Goal: Information Seeking & Learning: Learn about a topic

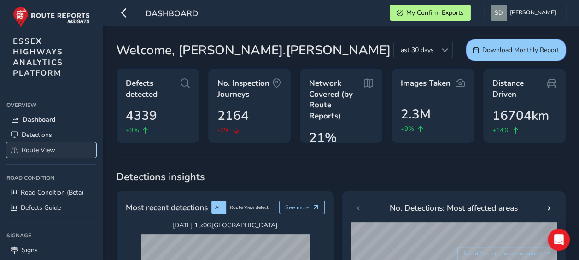
click at [39, 149] on span "Route View" at bounding box center [39, 150] width 34 height 9
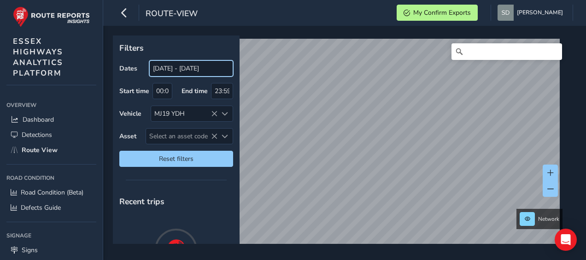
click at [209, 70] on input "[DATE] - [DATE]" at bounding box center [191, 68] width 84 height 16
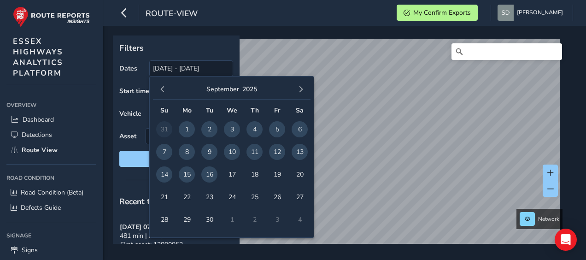
click at [188, 178] on span "15" at bounding box center [187, 174] width 16 height 16
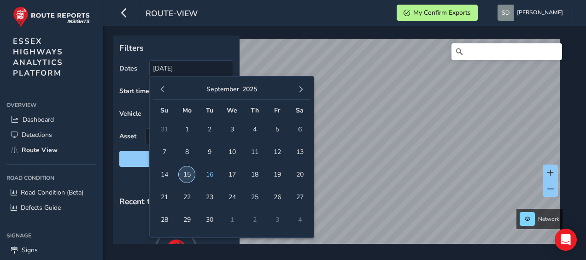
click at [188, 178] on span "15" at bounding box center [187, 174] width 16 height 16
type input "[DATE] - [DATE]"
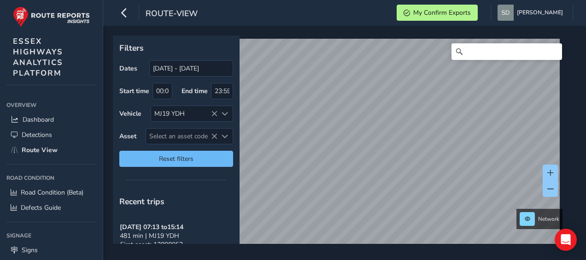
click at [218, 150] on div "Filters Dates [DATE] - [DATE] Start time 00:00 End time 23:59 Vehicle MJ19 YDH …" at bounding box center [341, 139] width 457 height 208
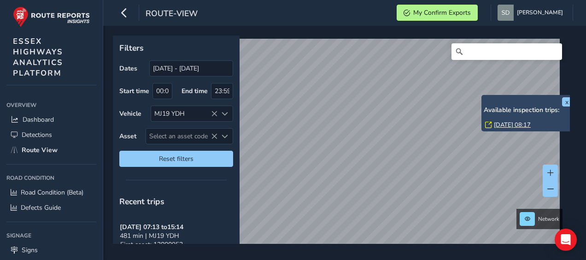
click at [504, 124] on link "[DATE] 08:17" at bounding box center [512, 125] width 37 height 8
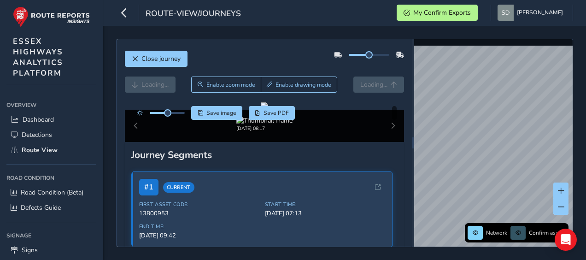
click at [375, 54] on div at bounding box center [369, 55] width 41 height 2
click at [124, 11] on icon "button" at bounding box center [124, 13] width 10 height 16
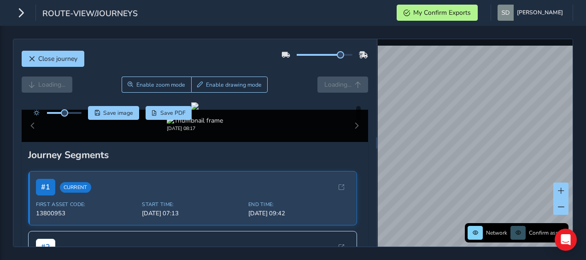
click at [74, 110] on div at bounding box center [55, 113] width 53 height 14
click at [74, 112] on div at bounding box center [64, 113] width 35 height 2
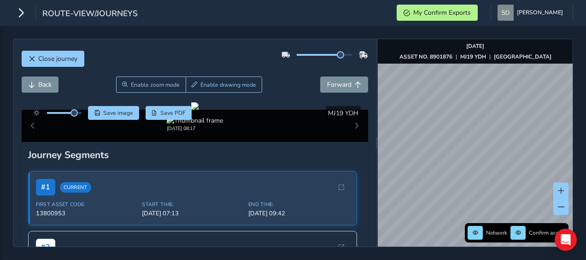
click at [564, 32] on div "Close journey Back Enable zoom mode Enable drawing mode Forward Click and Drag …" at bounding box center [293, 143] width 586 height 234
click at [433, 47] on div "Network Confirm assets [DATE] ASSET NO. 8901876 | MJ19 YDH | [GEOGRAPHIC_DATA]" at bounding box center [475, 142] width 195 height 207
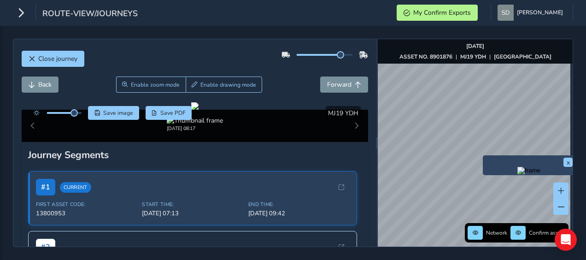
click at [485, 158] on div "x" at bounding box center [529, 165] width 92 height 20
click at [518, 174] on img "Preview frame" at bounding box center [529, 170] width 23 height 7
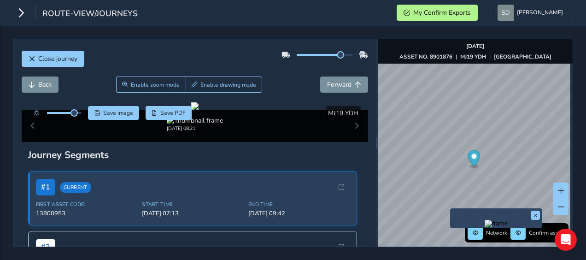
click at [451, 209] on div "x" at bounding box center [496, 218] width 92 height 20
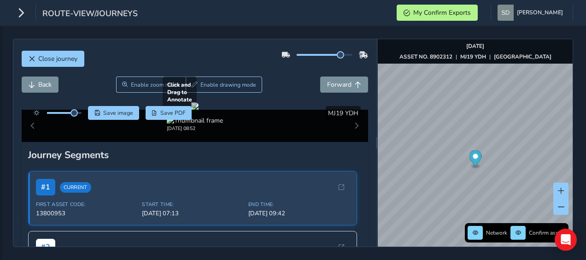
scroll to position [46, 0]
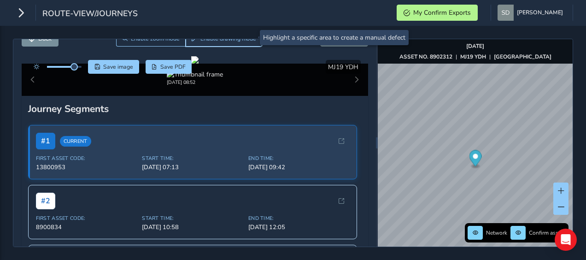
click at [230, 41] on span "Enable drawing mode" at bounding box center [229, 38] width 56 height 7
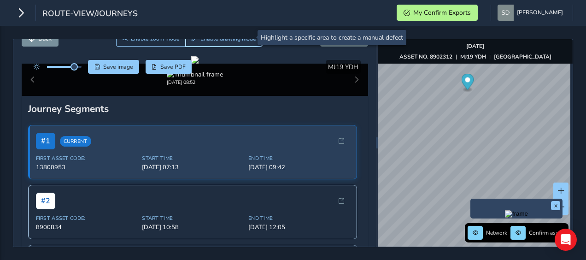
click at [239, 40] on span "Enable drawing mode" at bounding box center [229, 38] width 56 height 7
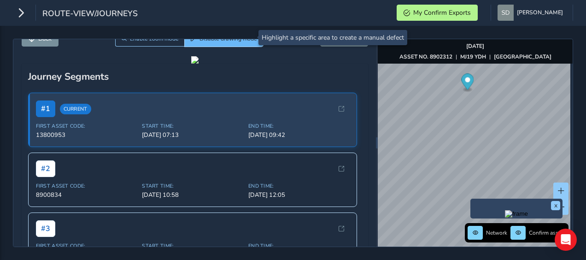
click at [239, 40] on span "Disable drawing mode" at bounding box center [229, 38] width 58 height 7
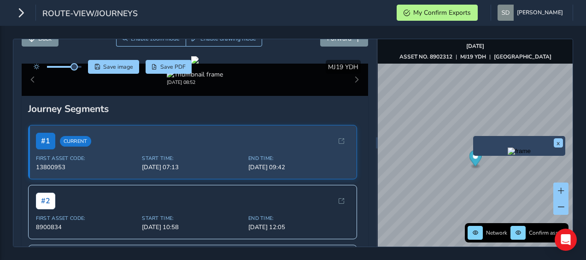
click at [508, 154] on img "Preview frame" at bounding box center [519, 151] width 23 height 7
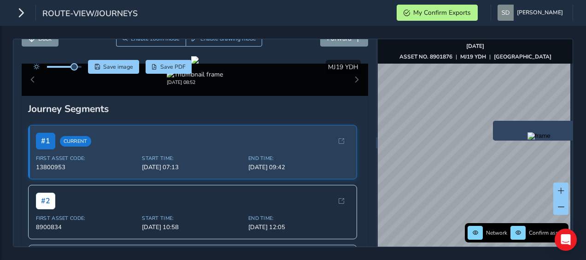
click at [494, 123] on div "x" at bounding box center [539, 131] width 92 height 20
click at [528, 140] on img "Preview frame" at bounding box center [539, 135] width 23 height 7
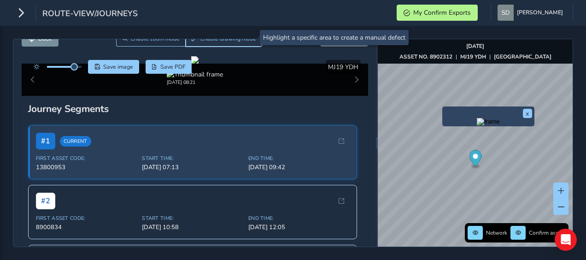
click at [236, 41] on span "Enable drawing mode" at bounding box center [229, 38] width 56 height 7
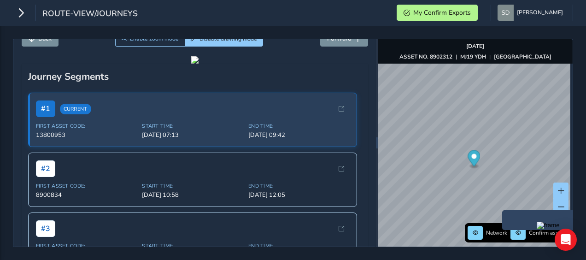
drag, startPoint x: 508, startPoint y: 213, endPoint x: 503, endPoint y: 212, distance: 5.6
click at [503, 212] on div "x" at bounding box center [549, 220] width 92 height 20
click at [537, 229] on img "Preview frame" at bounding box center [548, 225] width 23 height 7
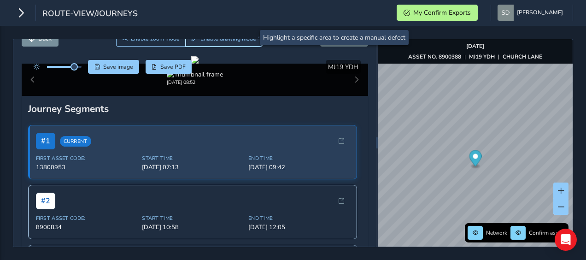
click at [233, 44] on button "Enable drawing mode" at bounding box center [224, 38] width 77 height 16
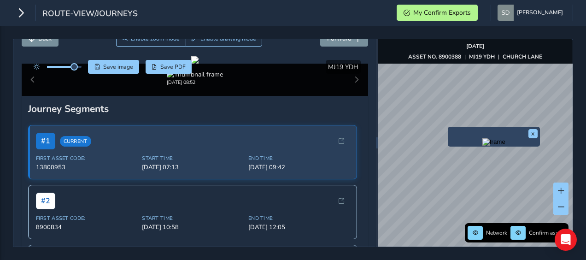
click at [483, 146] on img "Preview frame" at bounding box center [494, 141] width 23 height 7
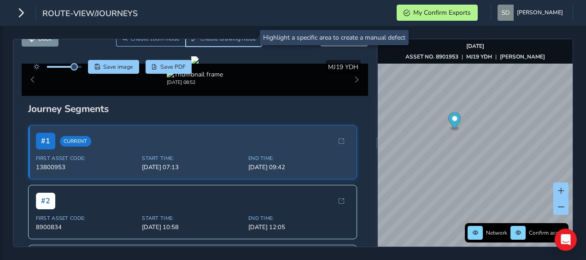
click at [223, 42] on button "Enable drawing mode" at bounding box center [224, 38] width 77 height 16
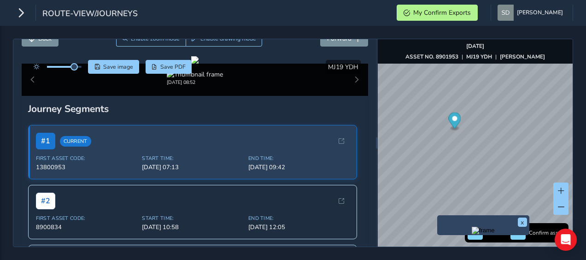
click at [438, 218] on div "x" at bounding box center [484, 225] width 92 height 20
click at [472, 233] on img "Preview frame" at bounding box center [483, 230] width 23 height 7
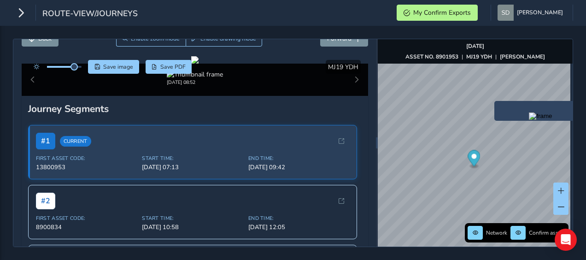
click at [529, 120] on img "Preview frame" at bounding box center [540, 115] width 23 height 7
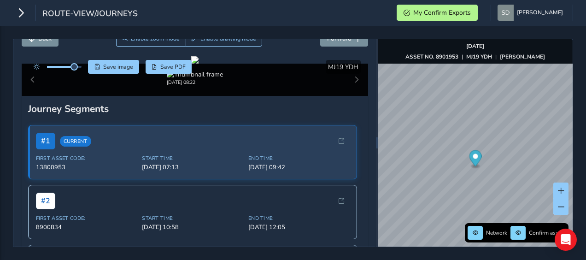
click at [211, 38] on div "Close journey Back Enable zoom mode Enable drawing mode Forward Click and Drag …" at bounding box center [293, 143] width 586 height 234
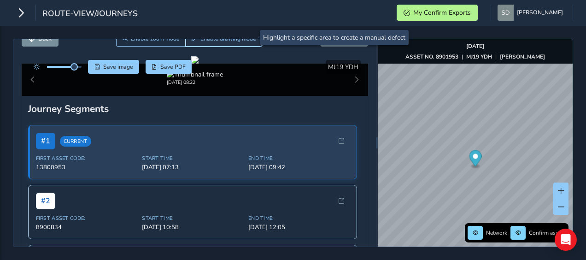
click at [208, 42] on button "Enable drawing mode" at bounding box center [224, 38] width 77 height 16
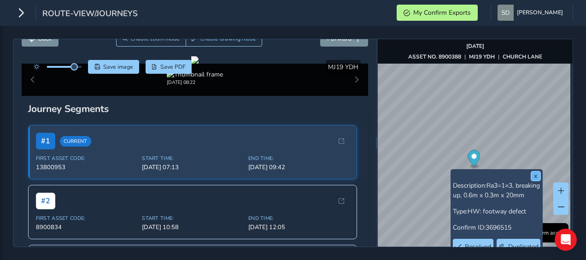
click at [537, 176] on button "x" at bounding box center [536, 175] width 9 height 9
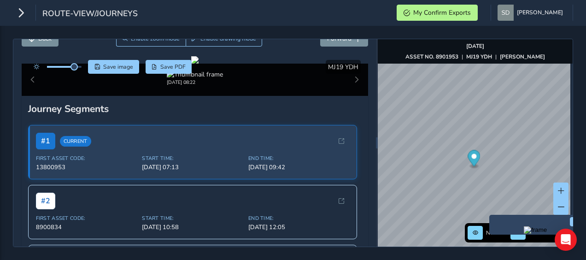
click at [492, 215] on div "x" at bounding box center [536, 225] width 92 height 20
click at [524, 233] on img "Preview frame" at bounding box center [535, 229] width 23 height 7
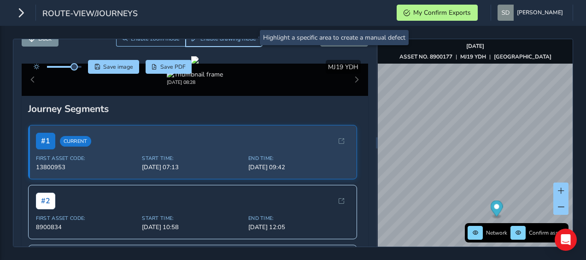
click at [231, 41] on button "Enable drawing mode" at bounding box center [224, 38] width 77 height 16
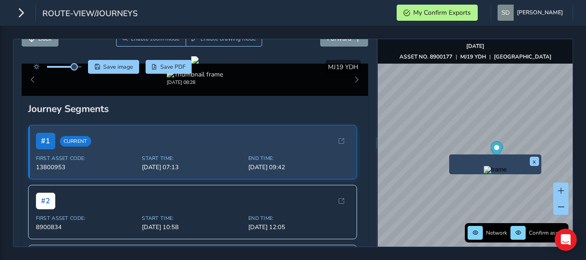
click at [449, 155] on div "x" at bounding box center [495, 164] width 92 height 20
click at [484, 173] on img "Preview frame" at bounding box center [495, 169] width 23 height 7
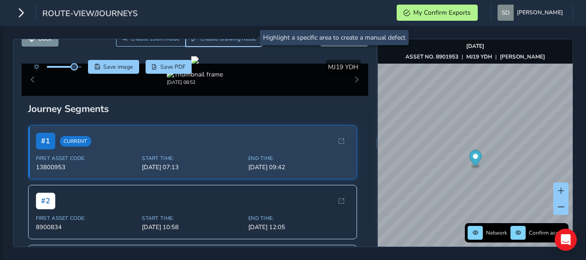
click at [243, 41] on span "Enable drawing mode" at bounding box center [229, 38] width 56 height 7
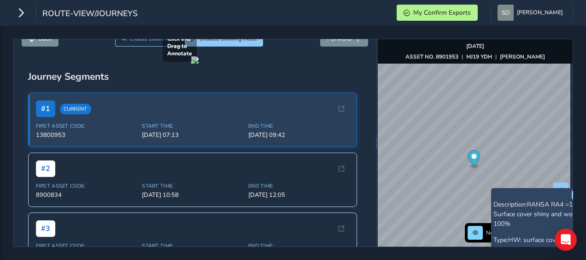
click at [199, 64] on div at bounding box center [194, 59] width 7 height 7
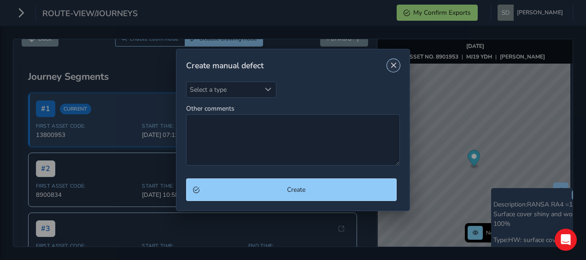
click at [390, 67] on button "Close" at bounding box center [393, 65] width 13 height 13
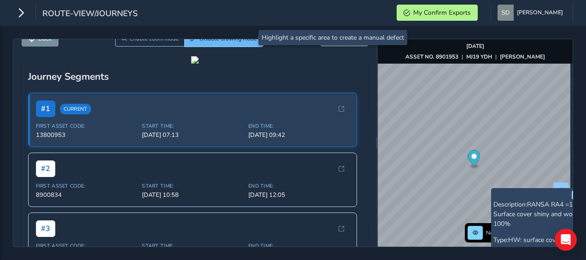
click at [243, 42] on button "Disable drawing mode" at bounding box center [224, 38] width 79 height 16
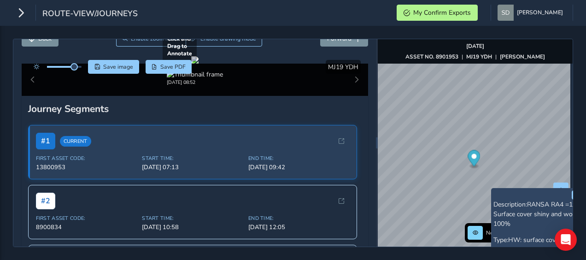
click at [199, 64] on div at bounding box center [194, 59] width 7 height 7
